Goal: Find contact information: Find contact information

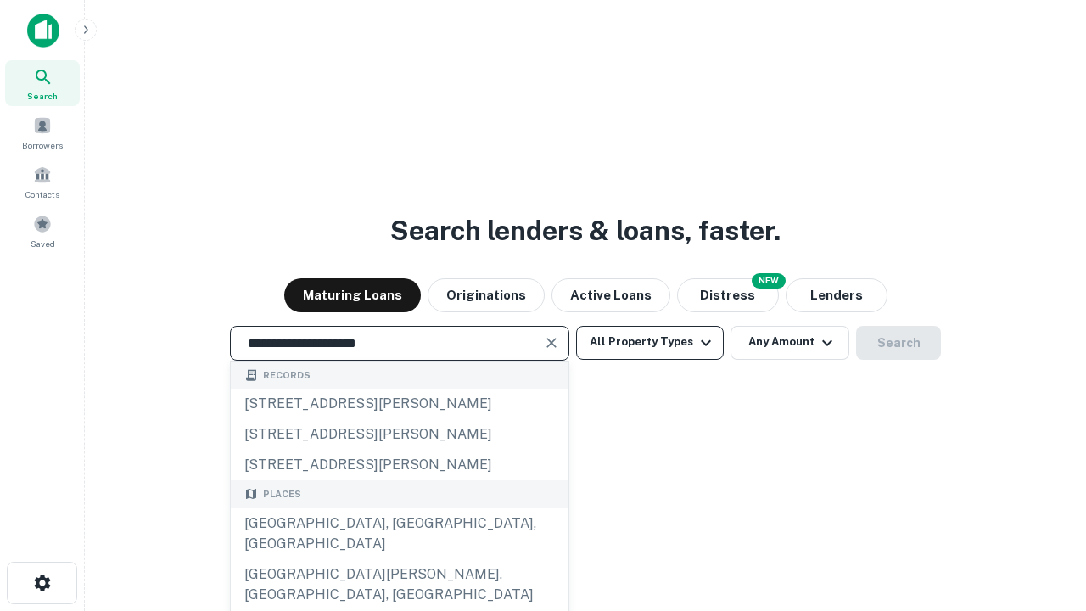
click at [399, 559] on div "Santa Monica, CA, USA" at bounding box center [400, 533] width 338 height 51
type input "**********"
click at [650, 342] on button "All Property Types" at bounding box center [650, 343] width 148 height 34
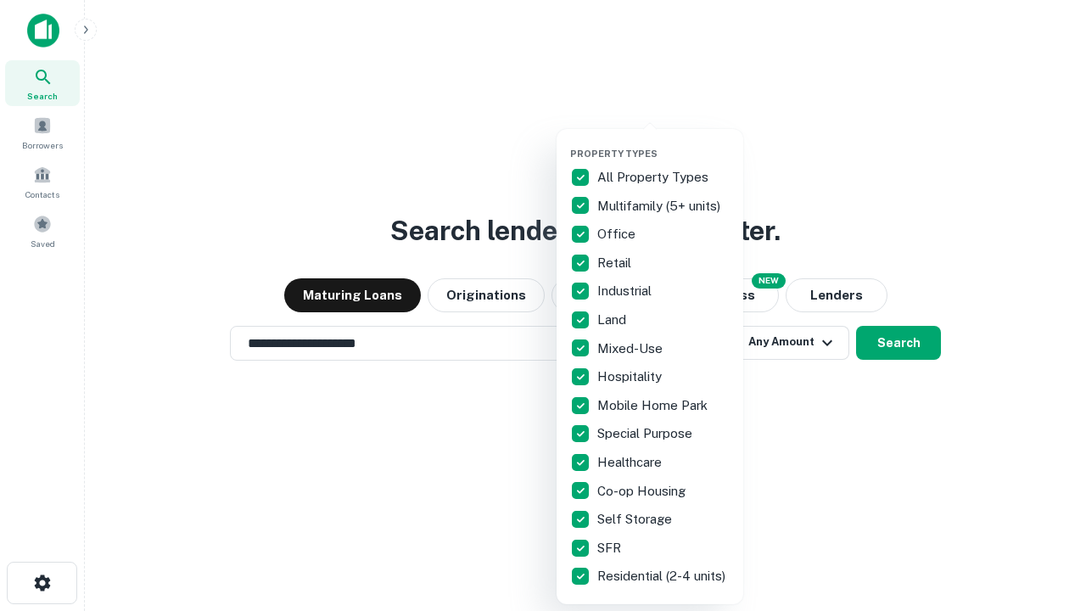
click at [664, 143] on button "button" at bounding box center [663, 143] width 187 height 1
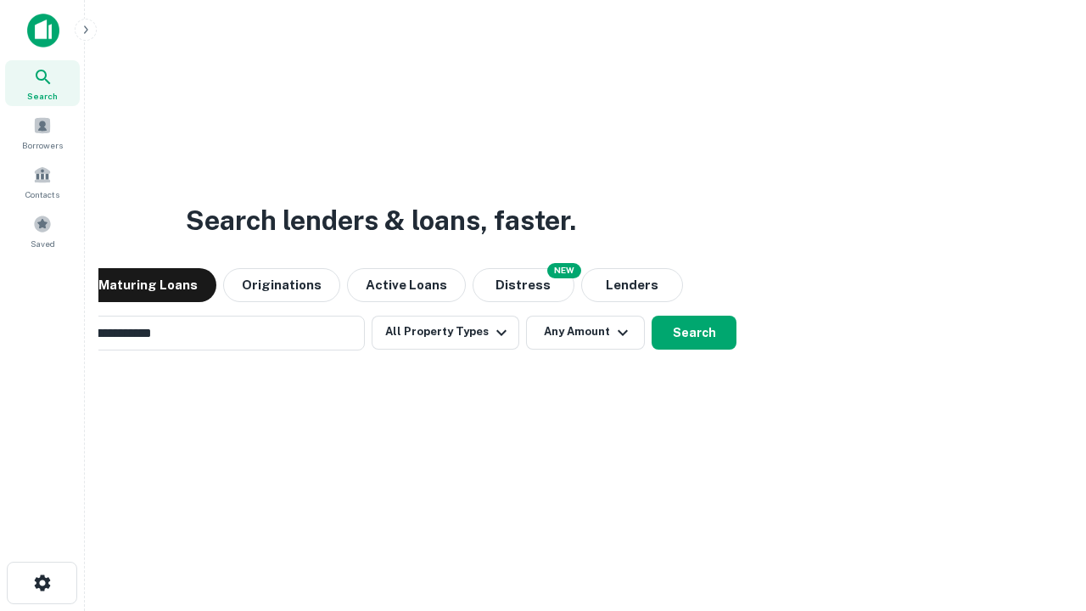
scroll to position [26, 0]
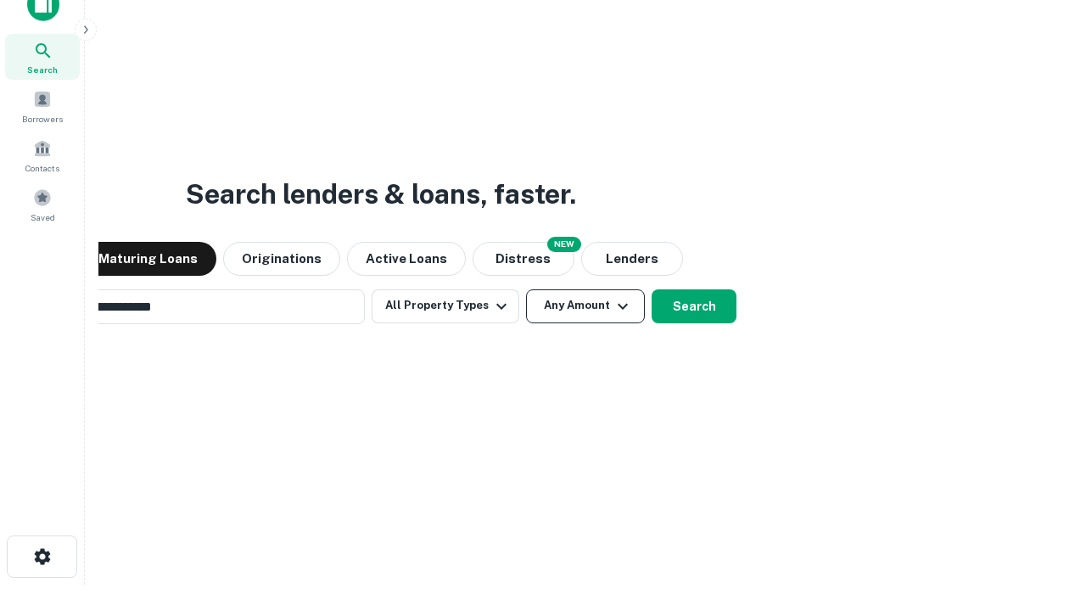
click at [526, 289] on button "Any Amount" at bounding box center [585, 306] width 119 height 34
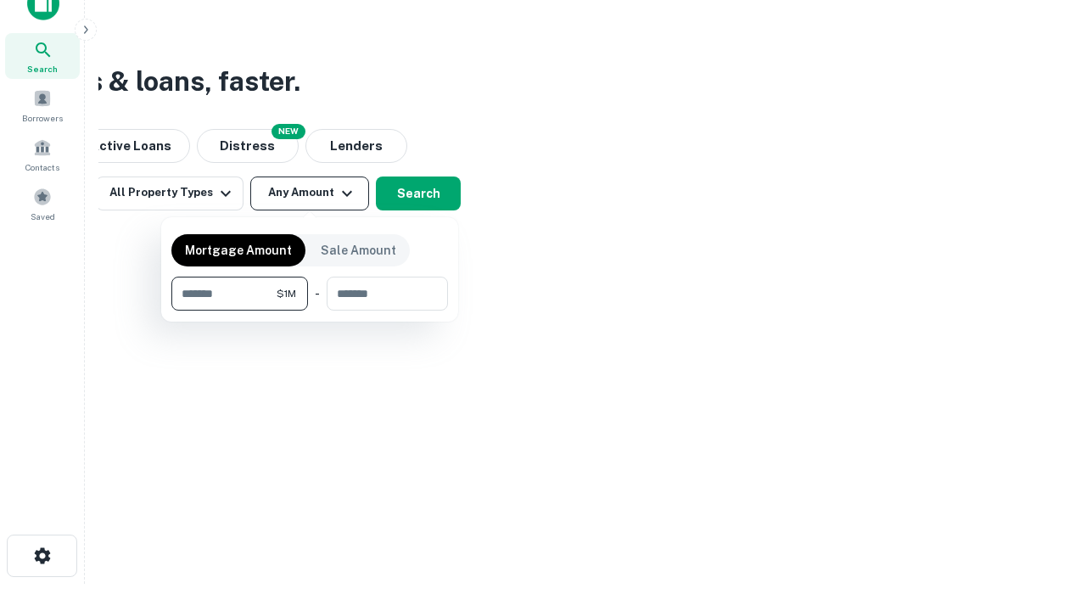
type input "*******"
click at [310, 311] on button "button" at bounding box center [309, 311] width 277 height 1
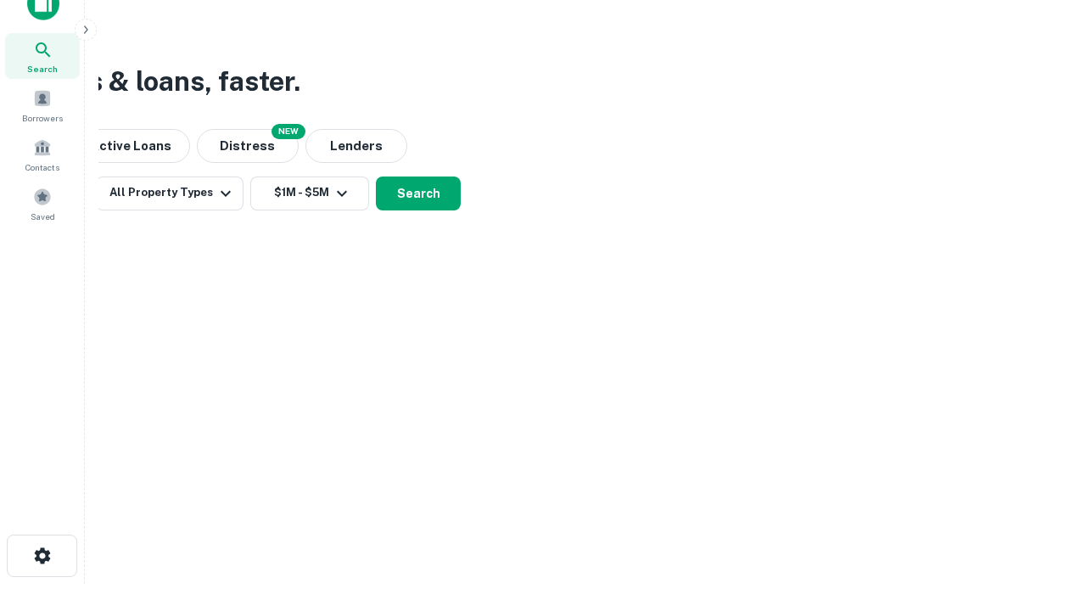
scroll to position [10, 313]
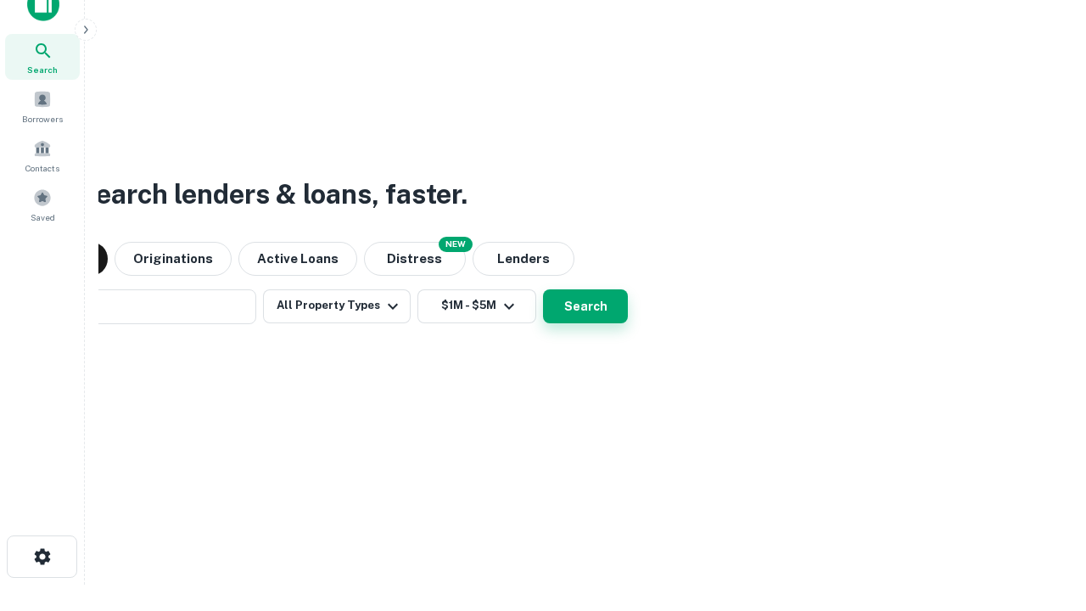
click at [543, 289] on button "Search" at bounding box center [585, 306] width 85 height 34
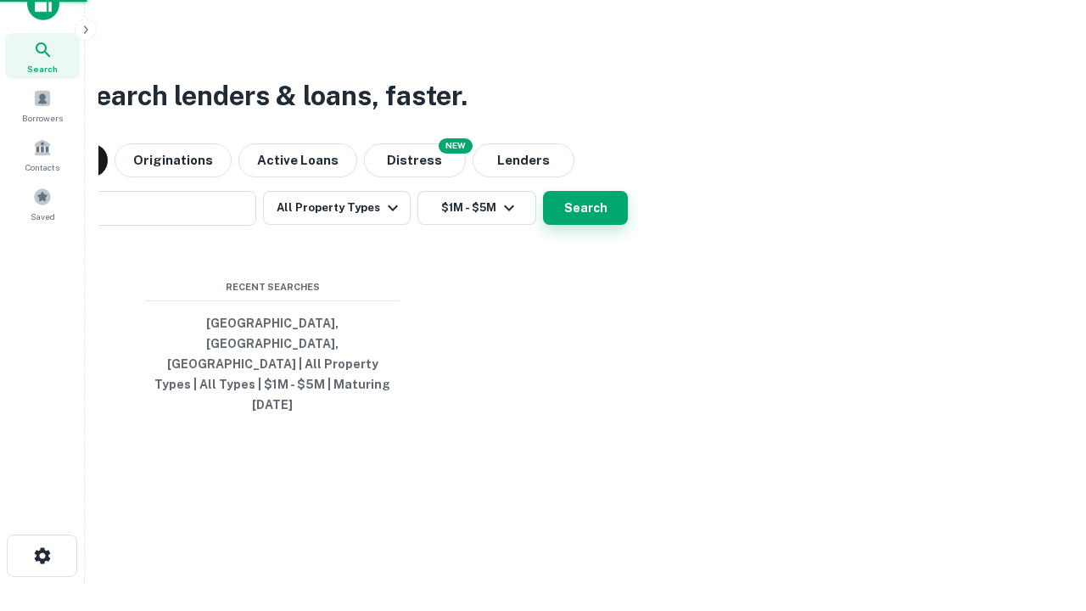
scroll to position [45, 480]
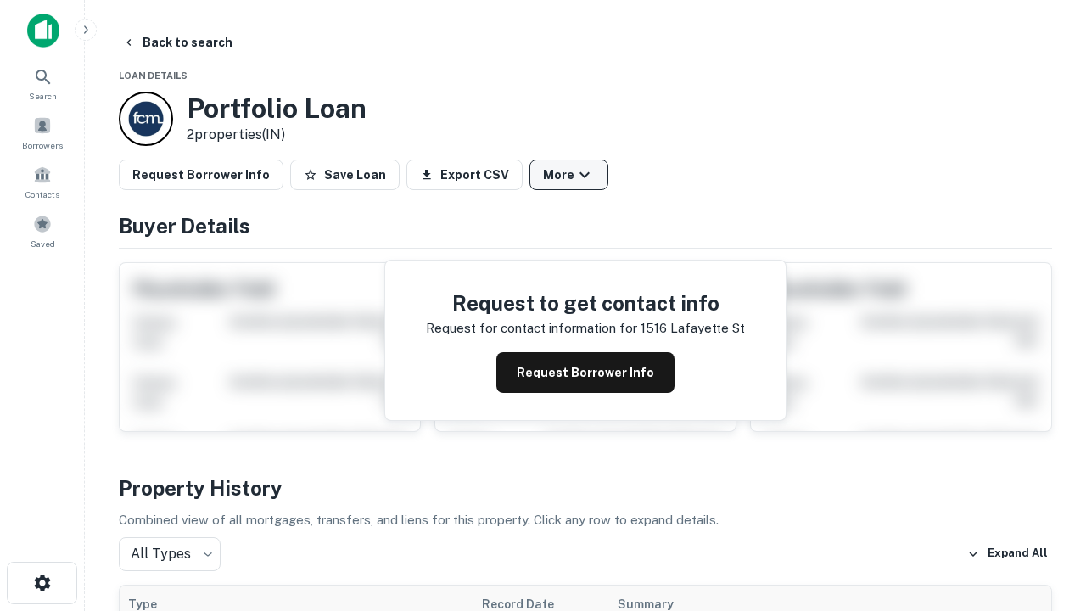
click at [569, 175] on button "More" at bounding box center [569, 175] width 79 height 31
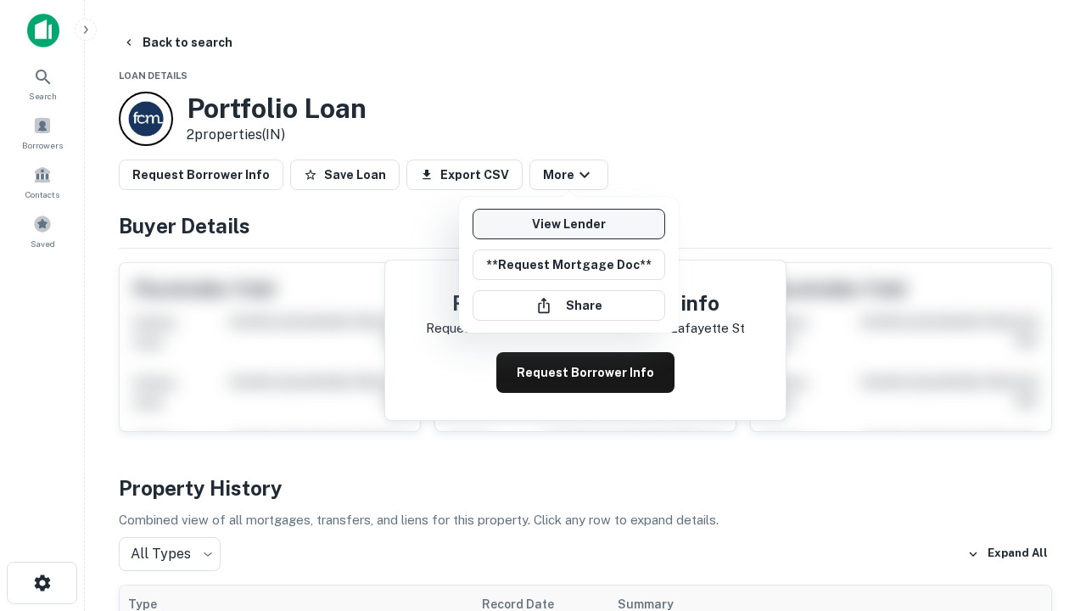
click at [569, 224] on link "View Lender" at bounding box center [569, 224] width 193 height 31
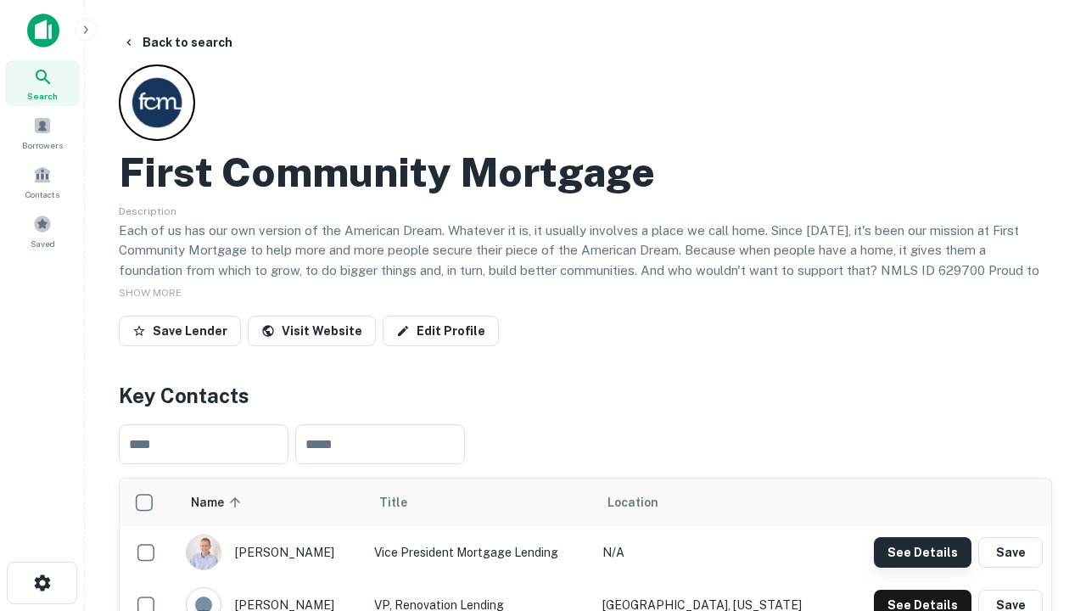
click at [923, 552] on button "See Details" at bounding box center [923, 552] width 98 height 31
click at [42, 583] on icon "button" at bounding box center [42, 583] width 20 height 20
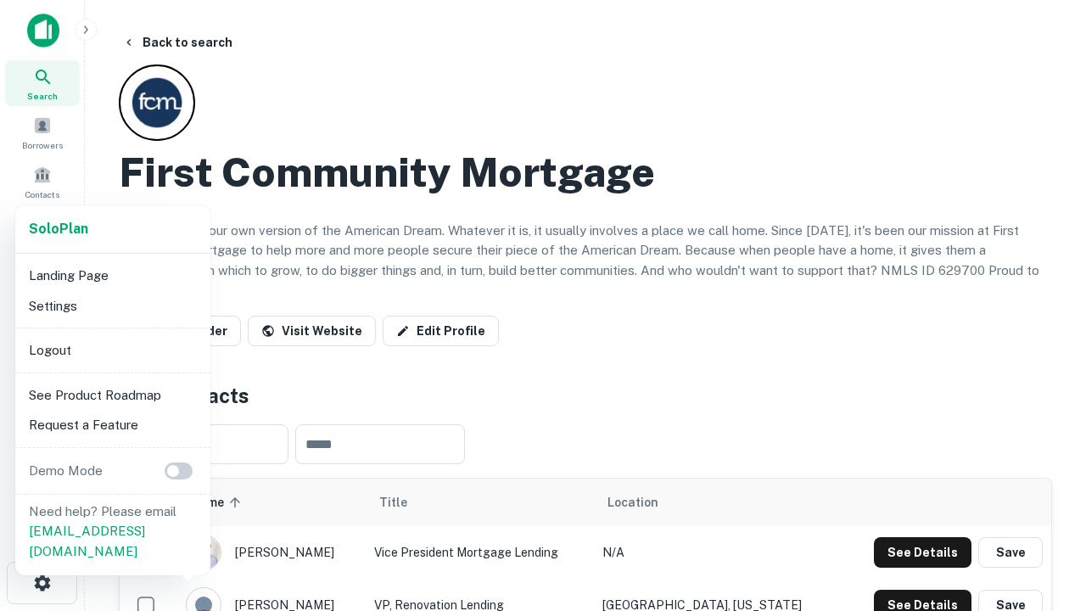
click at [112, 350] on li "Logout" at bounding box center [113, 350] width 182 height 31
